Goal: Check status: Check status

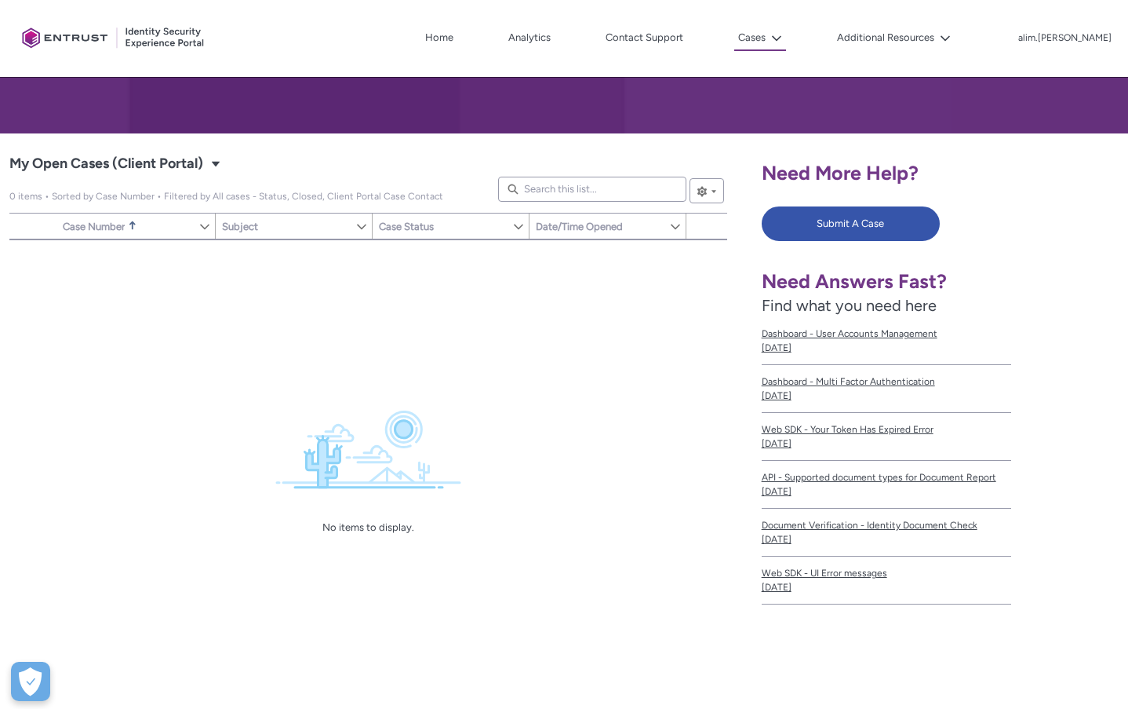
scroll to position [235, 0]
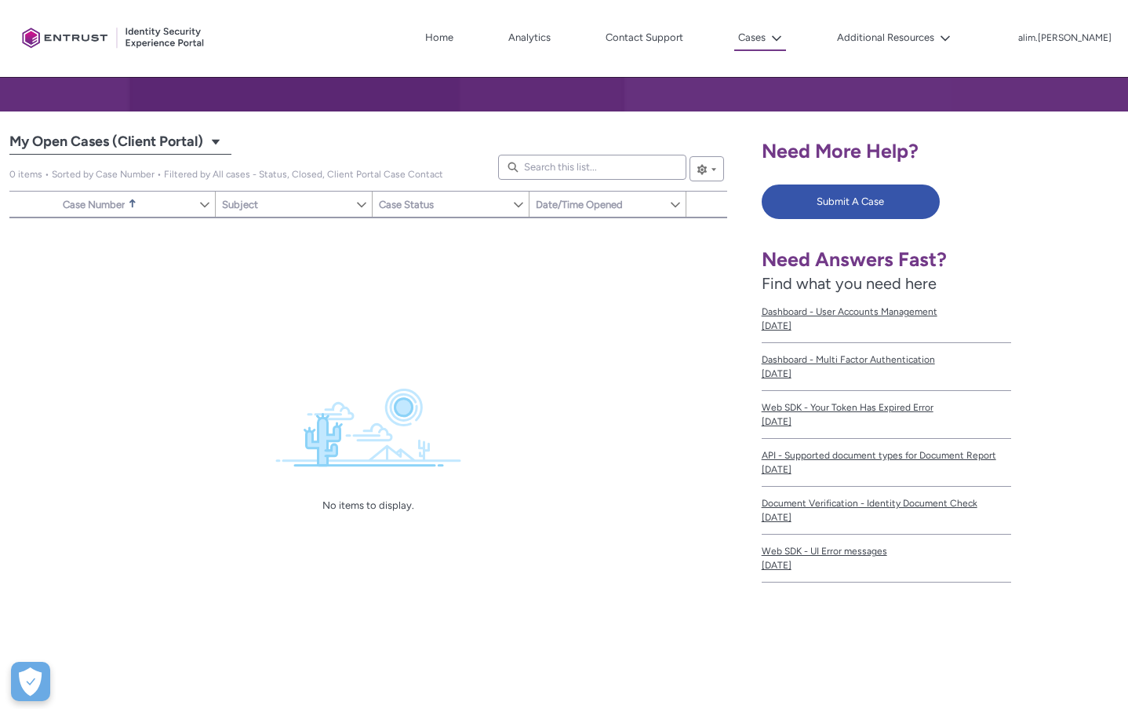
click at [194, 151] on span "My Open Cases (Client Portal)" at bounding box center [106, 141] width 194 height 25
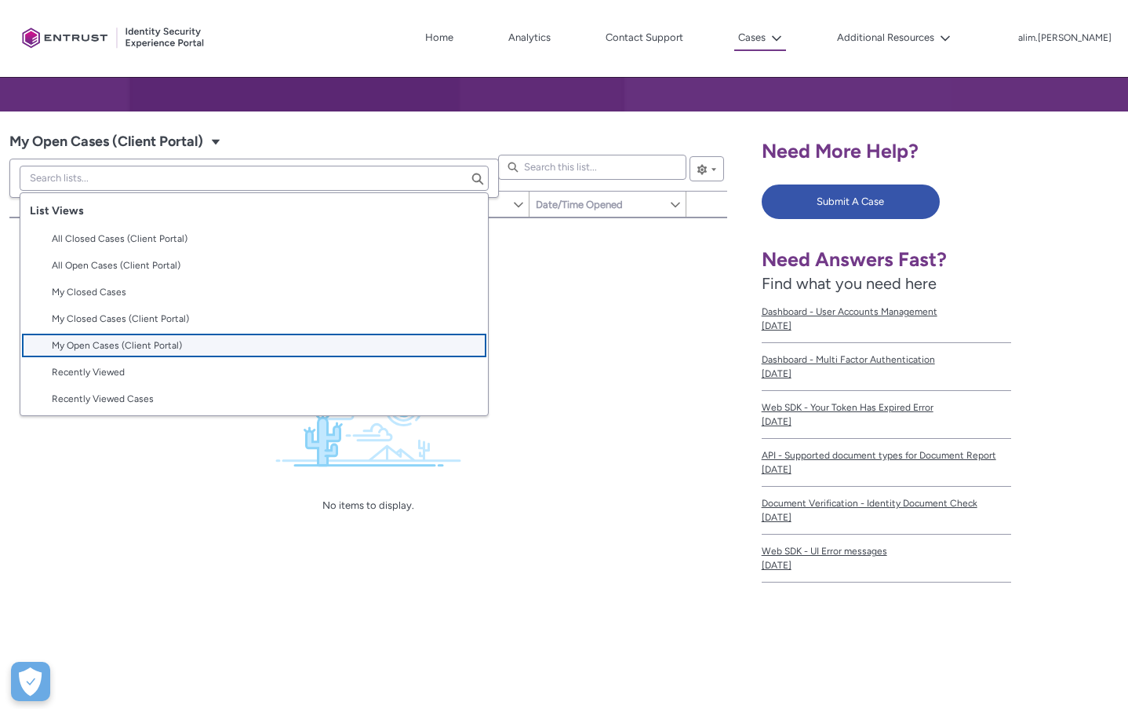
click at [240, 333] on lightning-base-combobox-item "My Open Cases (Client Portal)" at bounding box center [254, 345] width 468 height 27
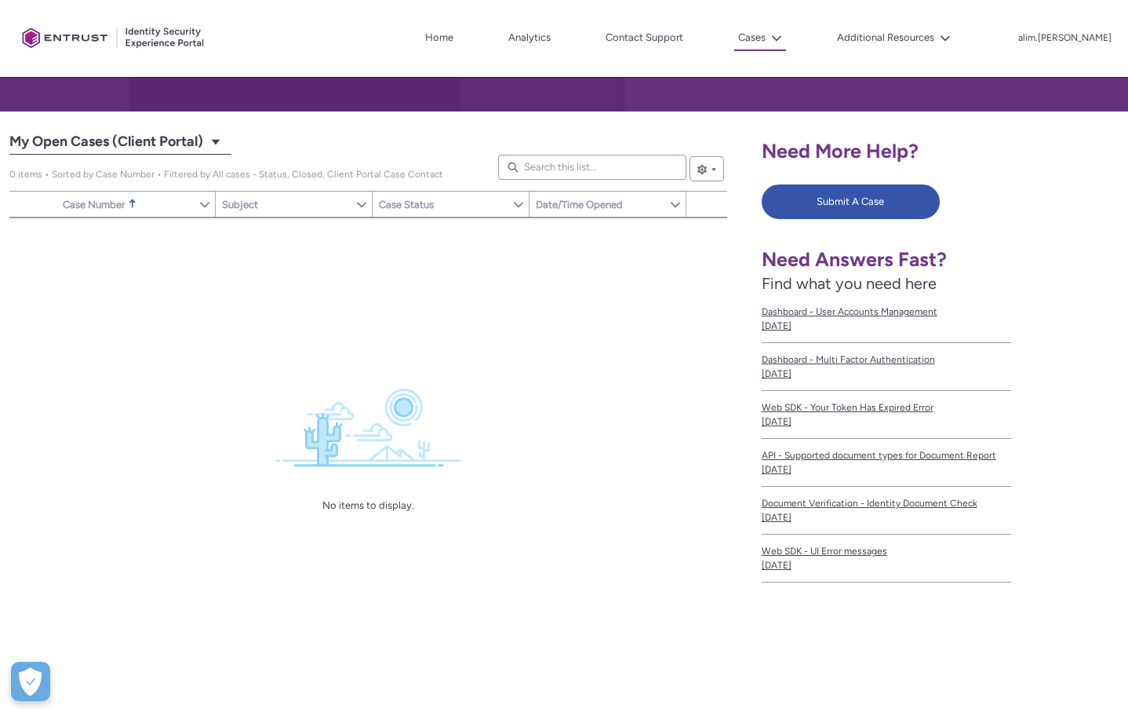
click at [169, 130] on span "My Open Cases (Client Portal)" at bounding box center [106, 141] width 194 height 25
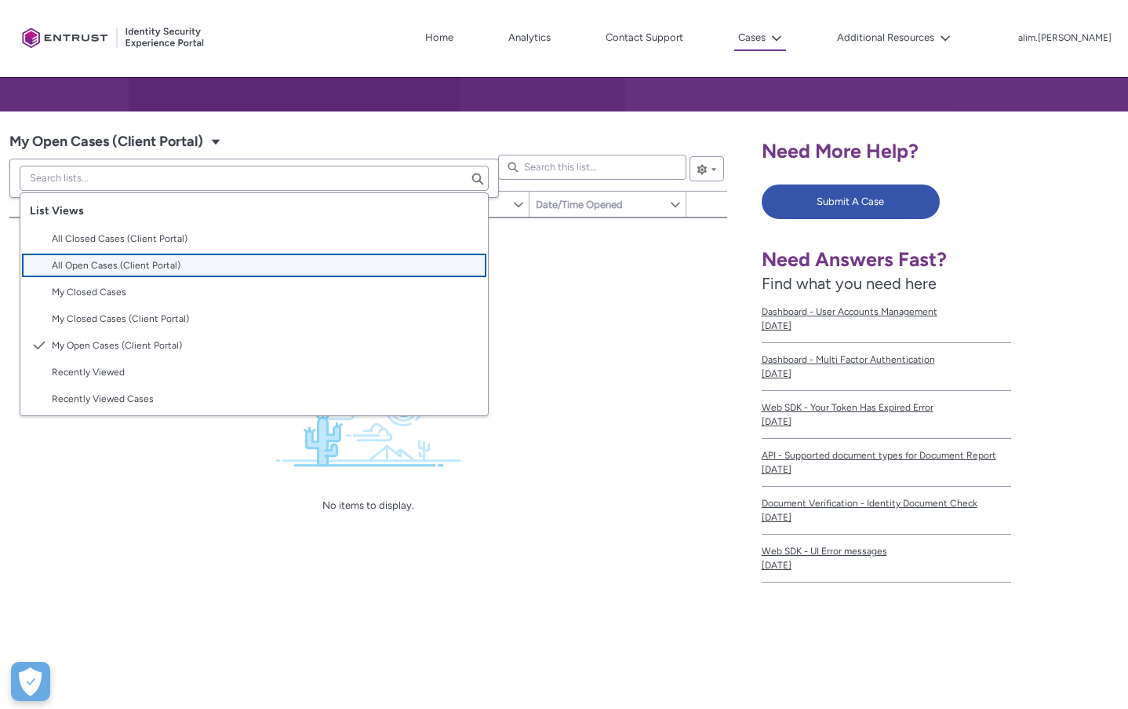
click at [151, 276] on lightning-base-combobox-item "All Open Cases (Client Portal)" at bounding box center [254, 265] width 468 height 27
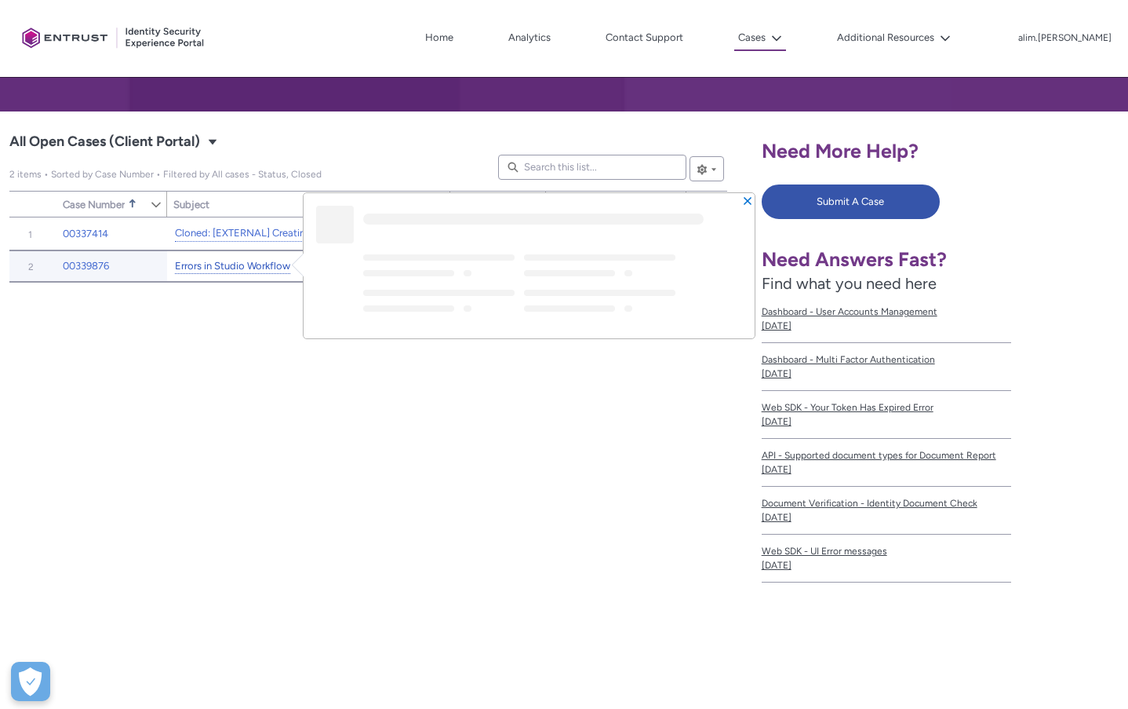
click at [242, 264] on link "Errors in Studio Workflow" at bounding box center [232, 266] width 115 height 16
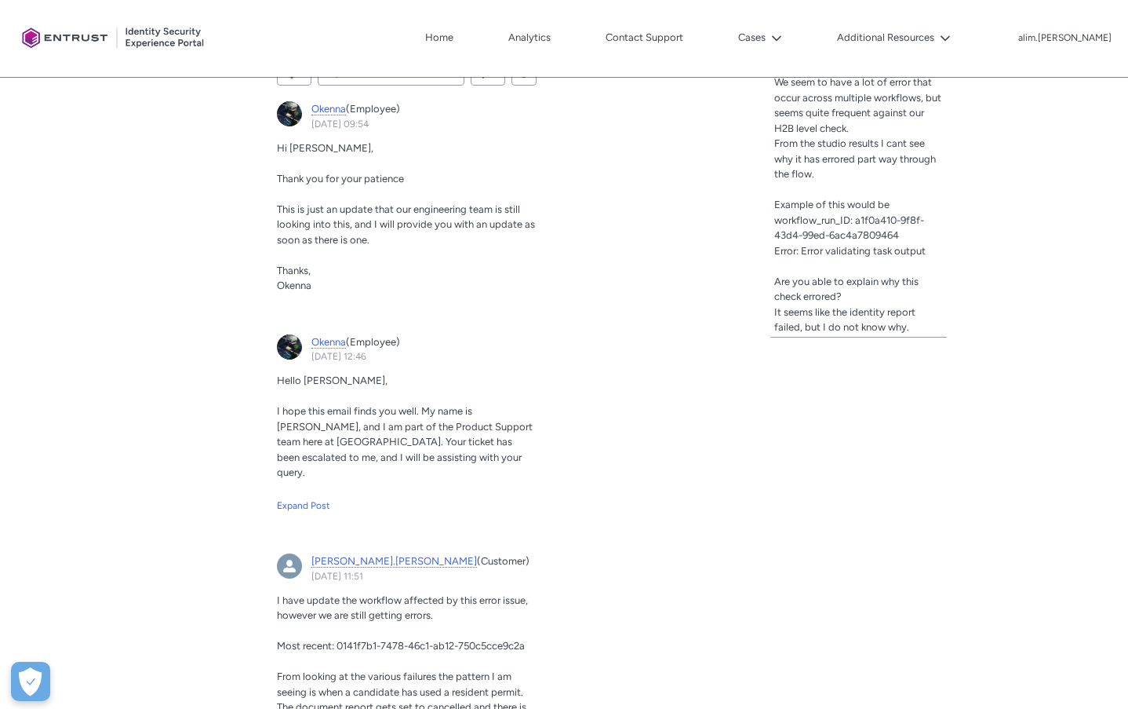
scroll to position [598, 0]
